Goal: Information Seeking & Learning: Learn about a topic

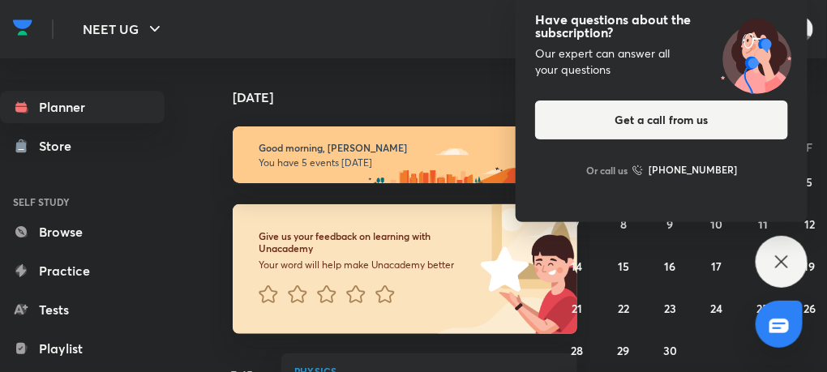
click at [786, 260] on icon at bounding box center [781, 261] width 19 height 19
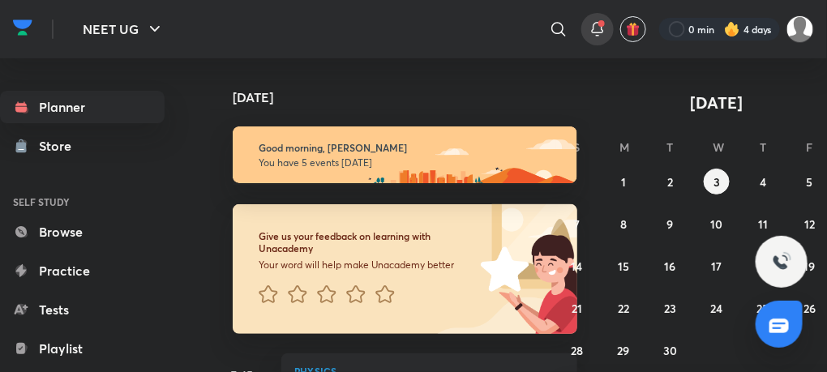
click at [603, 26] on span at bounding box center [602, 23] width 6 height 6
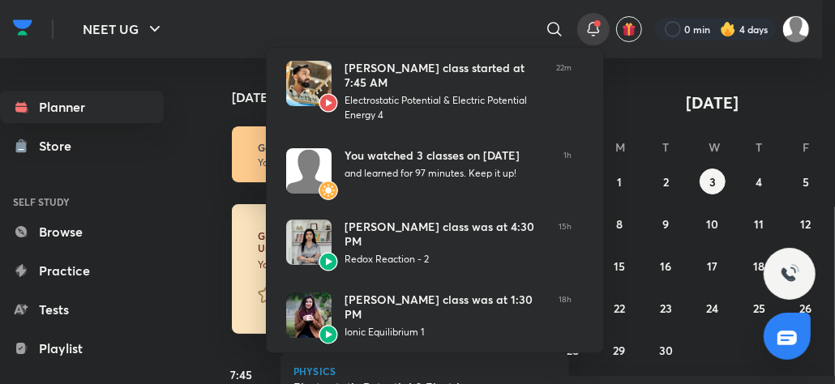
click at [92, 89] on div at bounding box center [417, 192] width 835 height 384
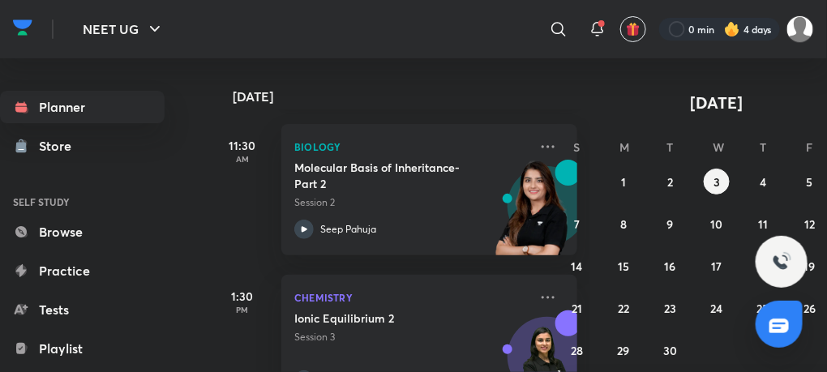
scroll to position [557, 0]
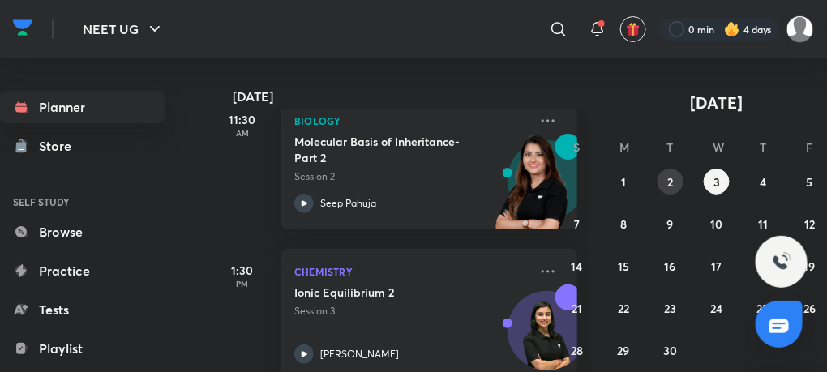
click at [672, 183] on abbr "2" at bounding box center [671, 181] width 6 height 15
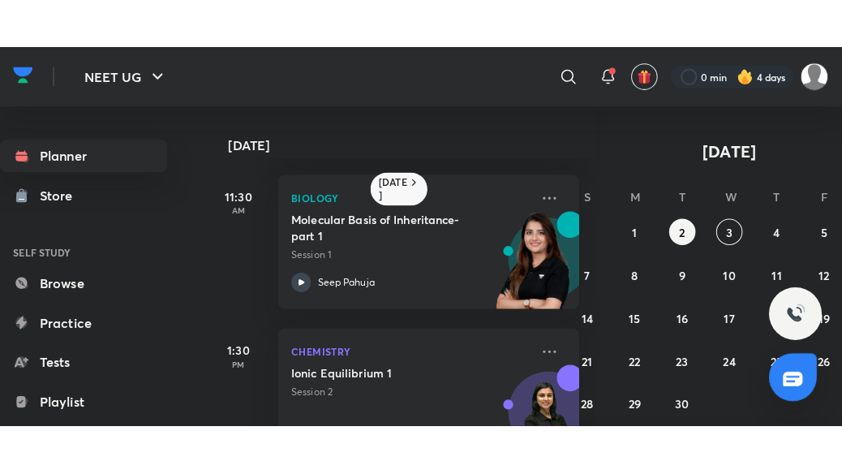
scroll to position [153, 8]
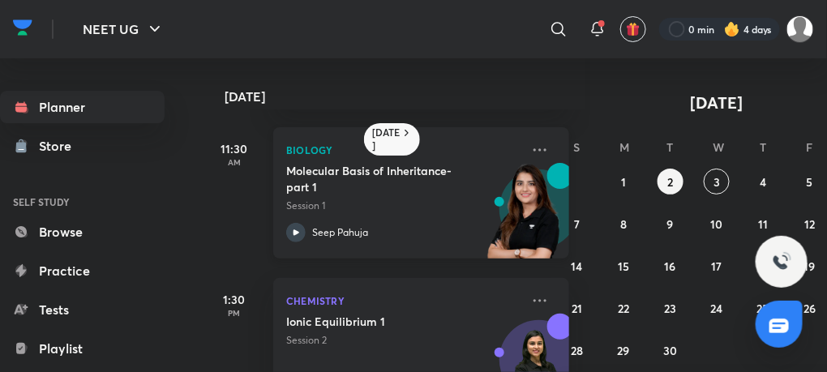
click at [295, 230] on icon at bounding box center [297, 233] width 6 height 6
